Goal: Information Seeking & Learning: Understand process/instructions

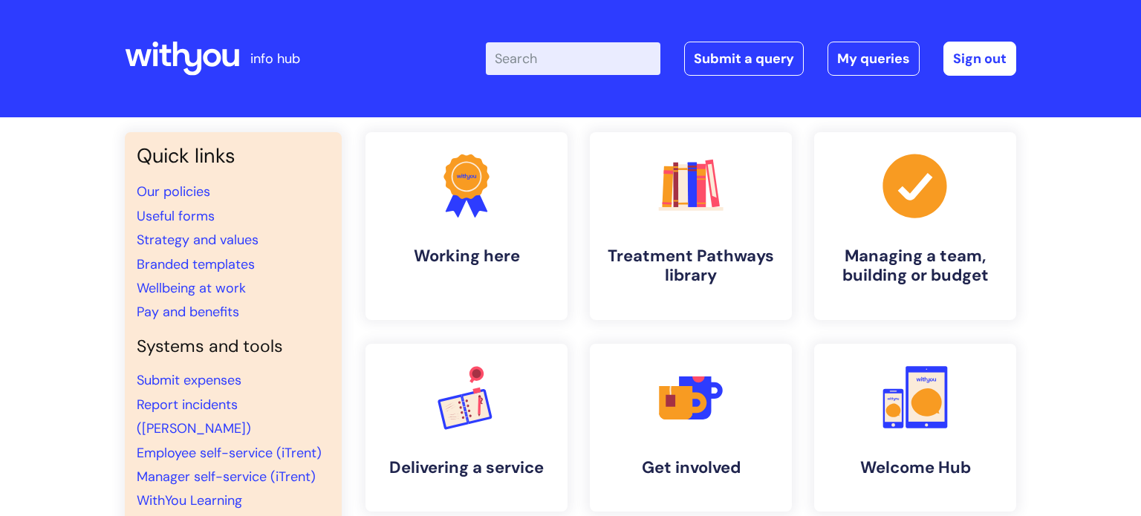
click at [521, 56] on input "Enter your search term here..." at bounding box center [573, 58] width 175 height 33
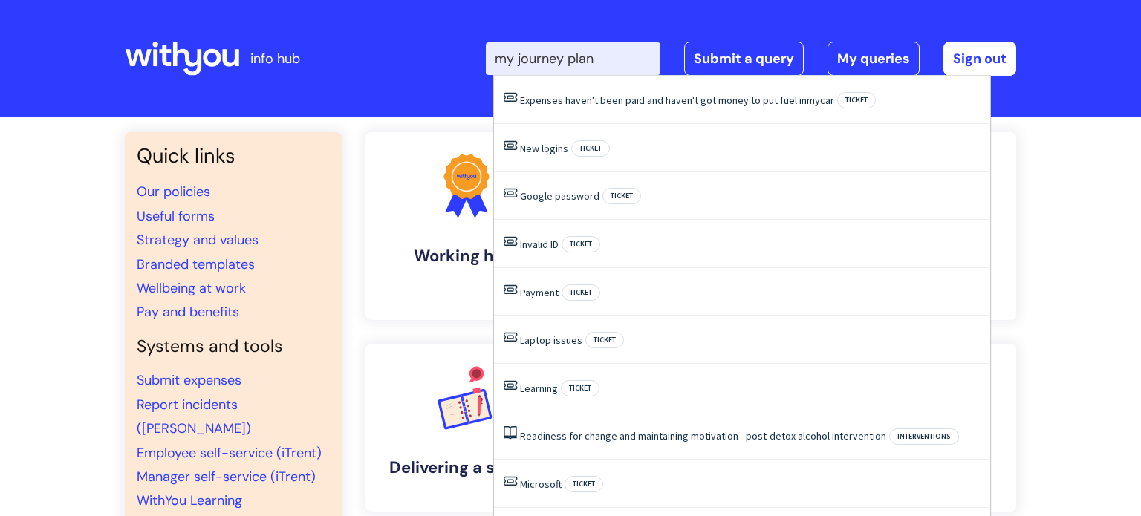
type input "my journey plan"
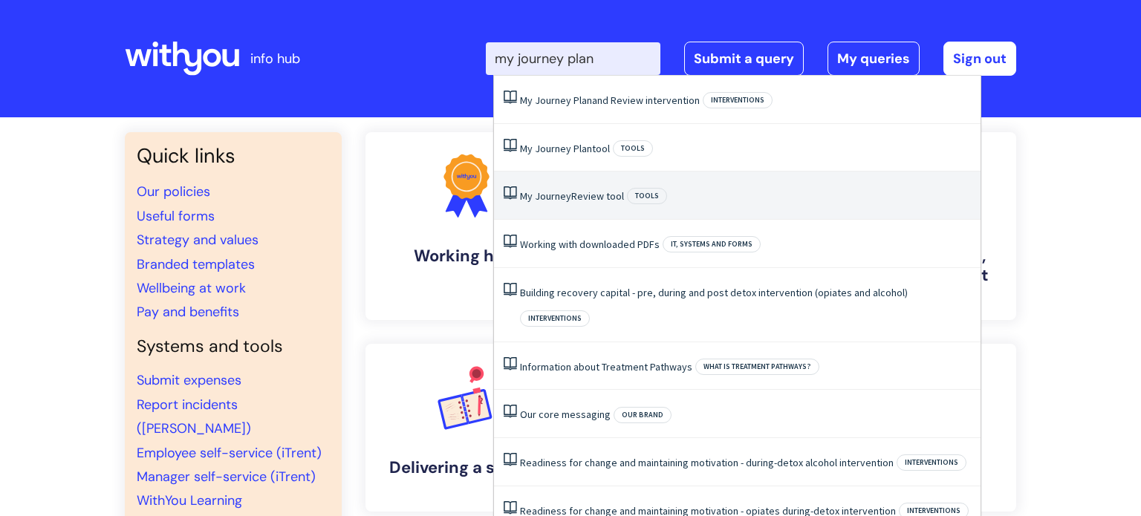
click at [631, 202] on span "Tools" at bounding box center [647, 196] width 40 height 16
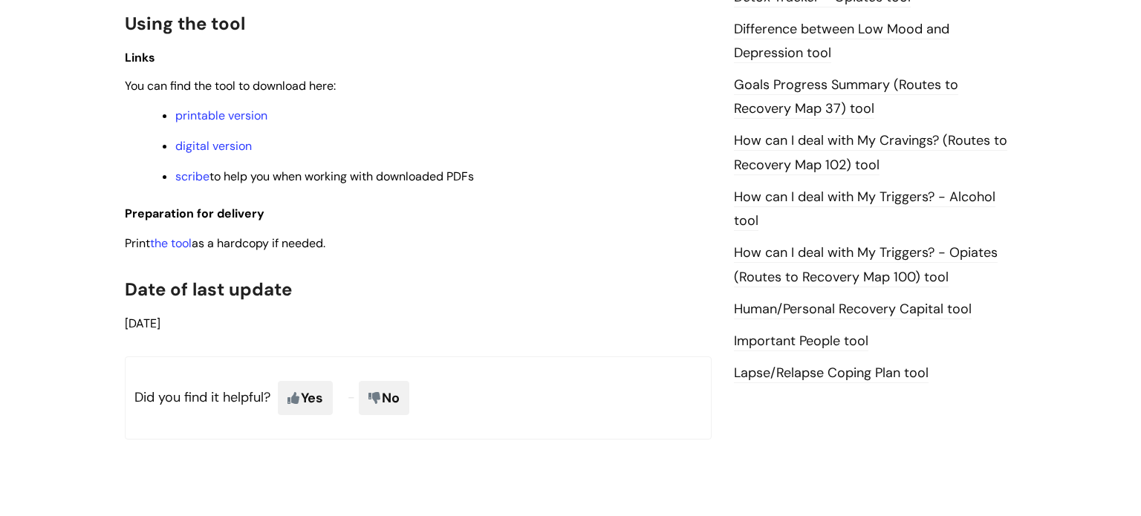
scroll to position [1004, 0]
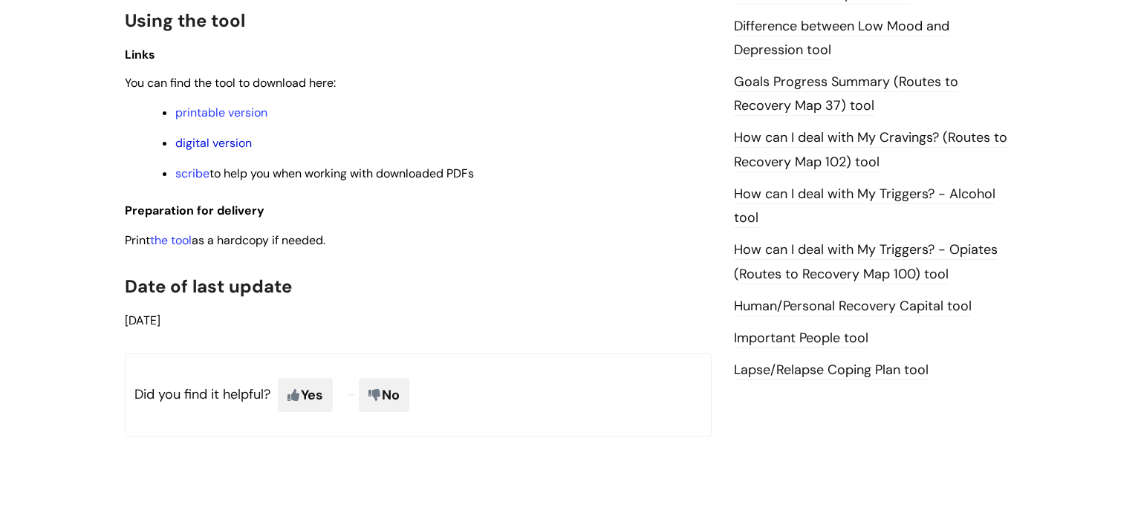
click at [205, 144] on link "digital version" at bounding box center [213, 143] width 77 height 16
